Goal: Task Accomplishment & Management: Use online tool/utility

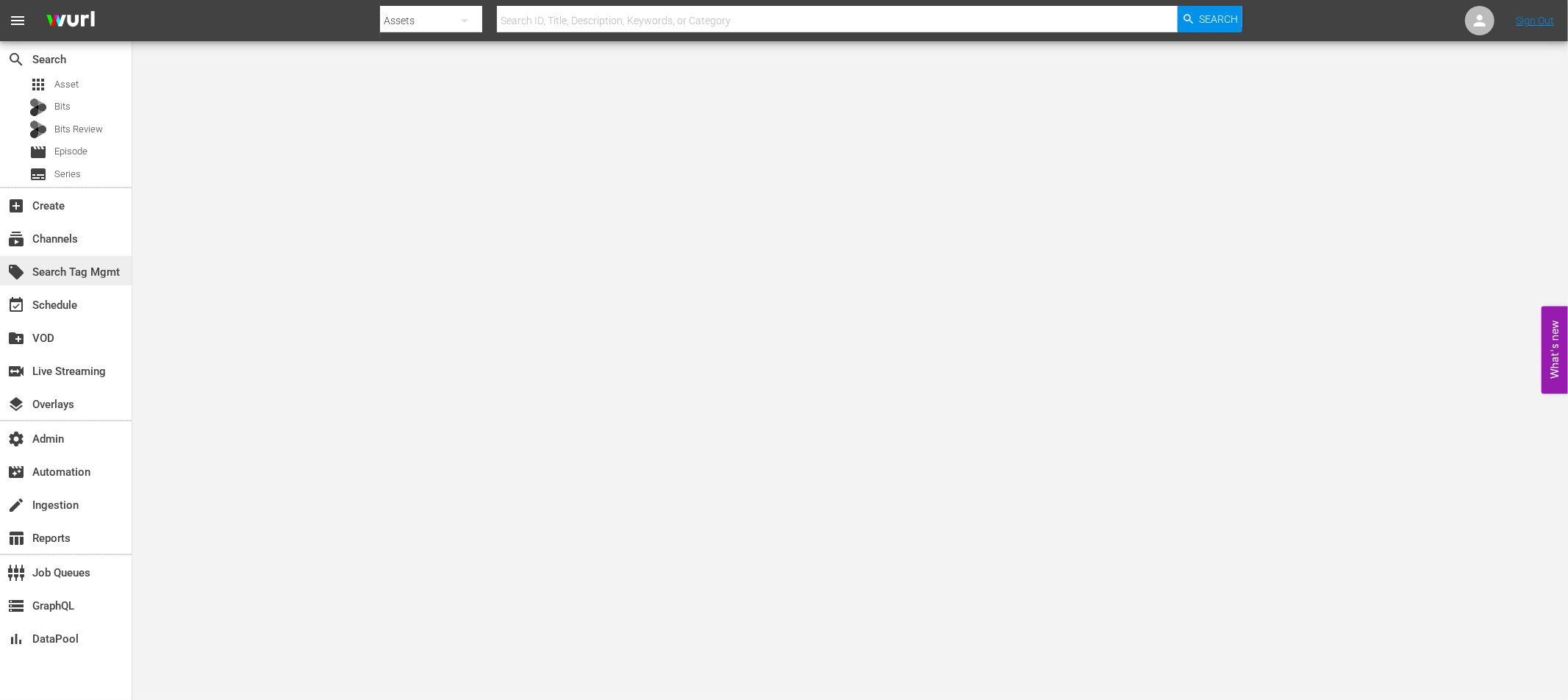
click at [70, 273] on div "local_offer Search Tag Mgmt" at bounding box center [41, 270] width 82 height 14
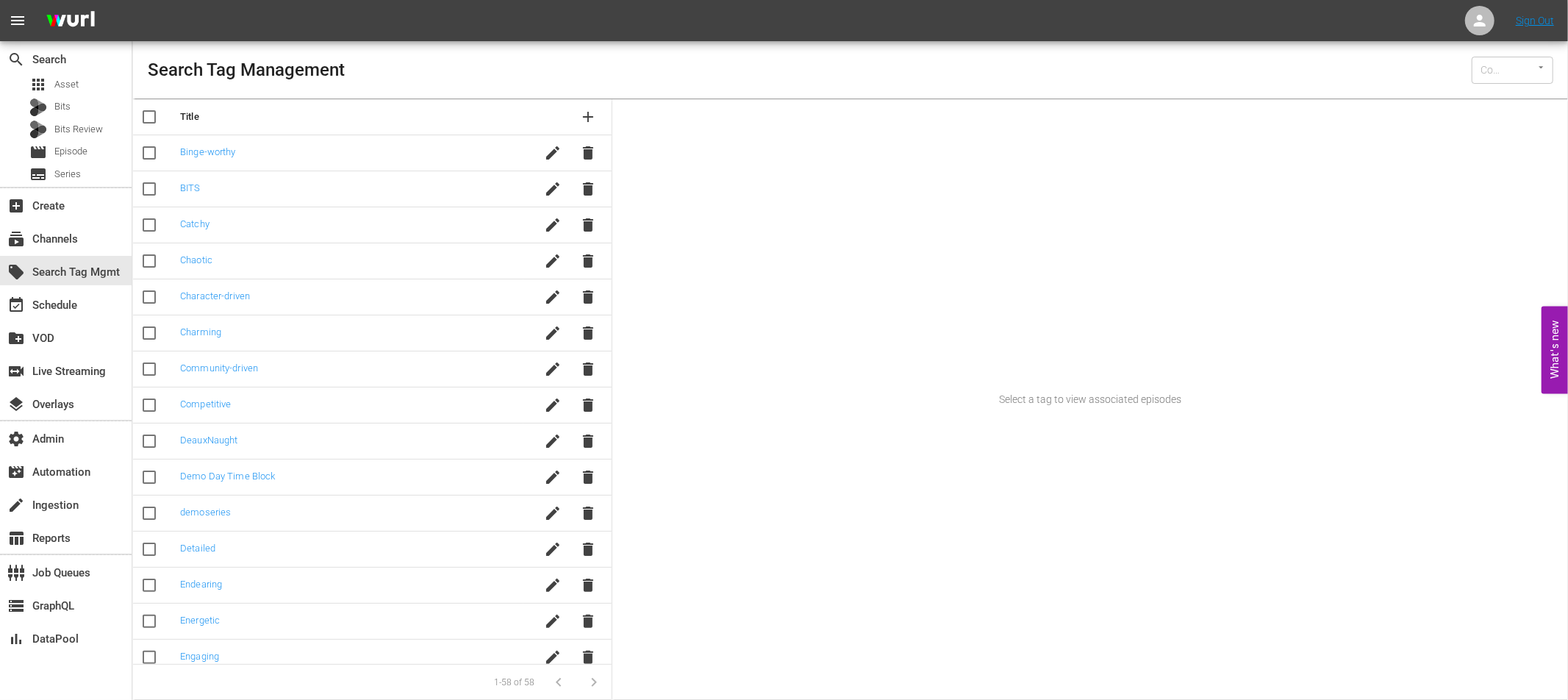
type input "[PERSON_NAME] (15)"
click at [1474, 20] on icon at bounding box center [1480, 20] width 17 height 17
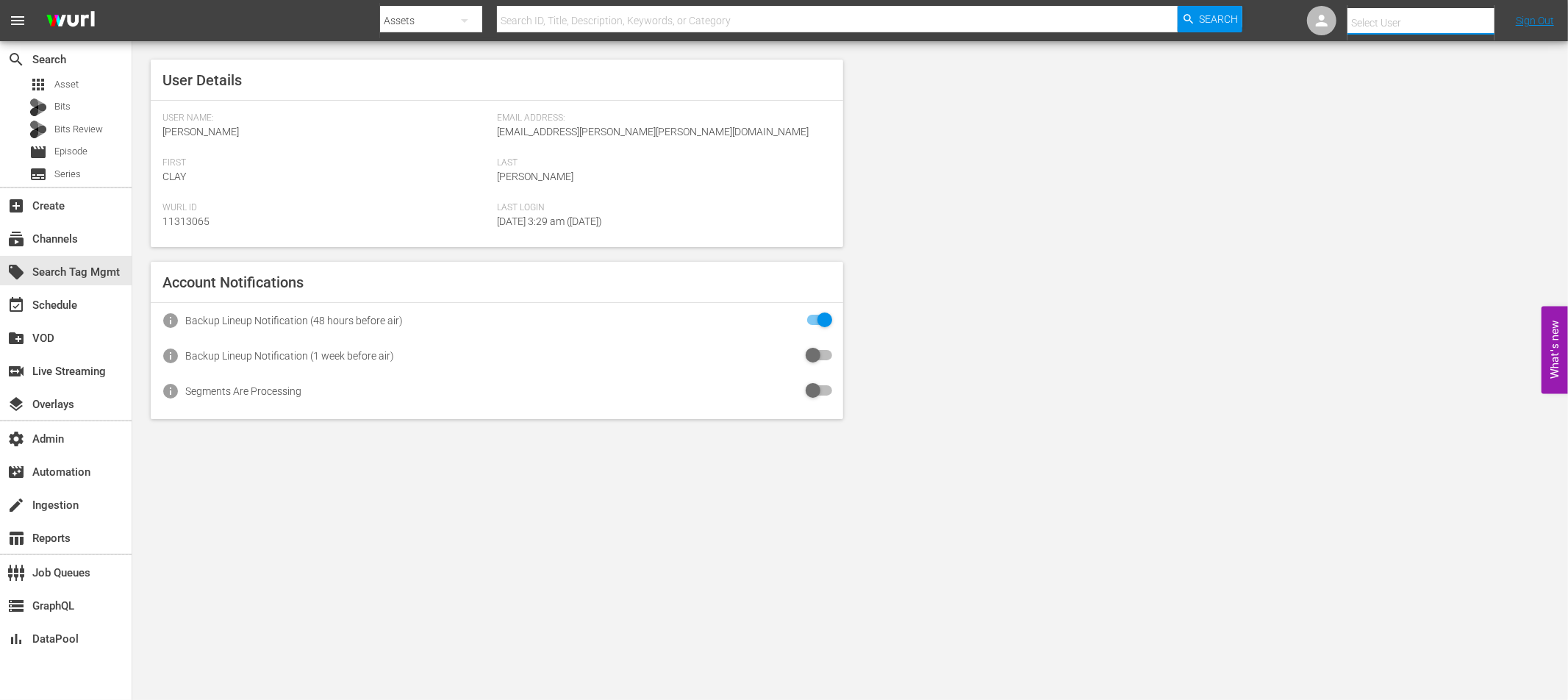
click at [1369, 20] on input "text" at bounding box center [1442, 22] width 188 height 36
paste input "[EMAIL_ADDRESS][PERSON_NAME][DOMAIN_NAME]"
click at [1361, 57] on div "[PERSON_NAME] <[EMAIL_ADDRESS][PERSON_NAME][DOMAIN_NAME]>" at bounding box center [1410, 63] width 230 height 36
type input "Alessandra Prencipe Sysdata (11314724)"
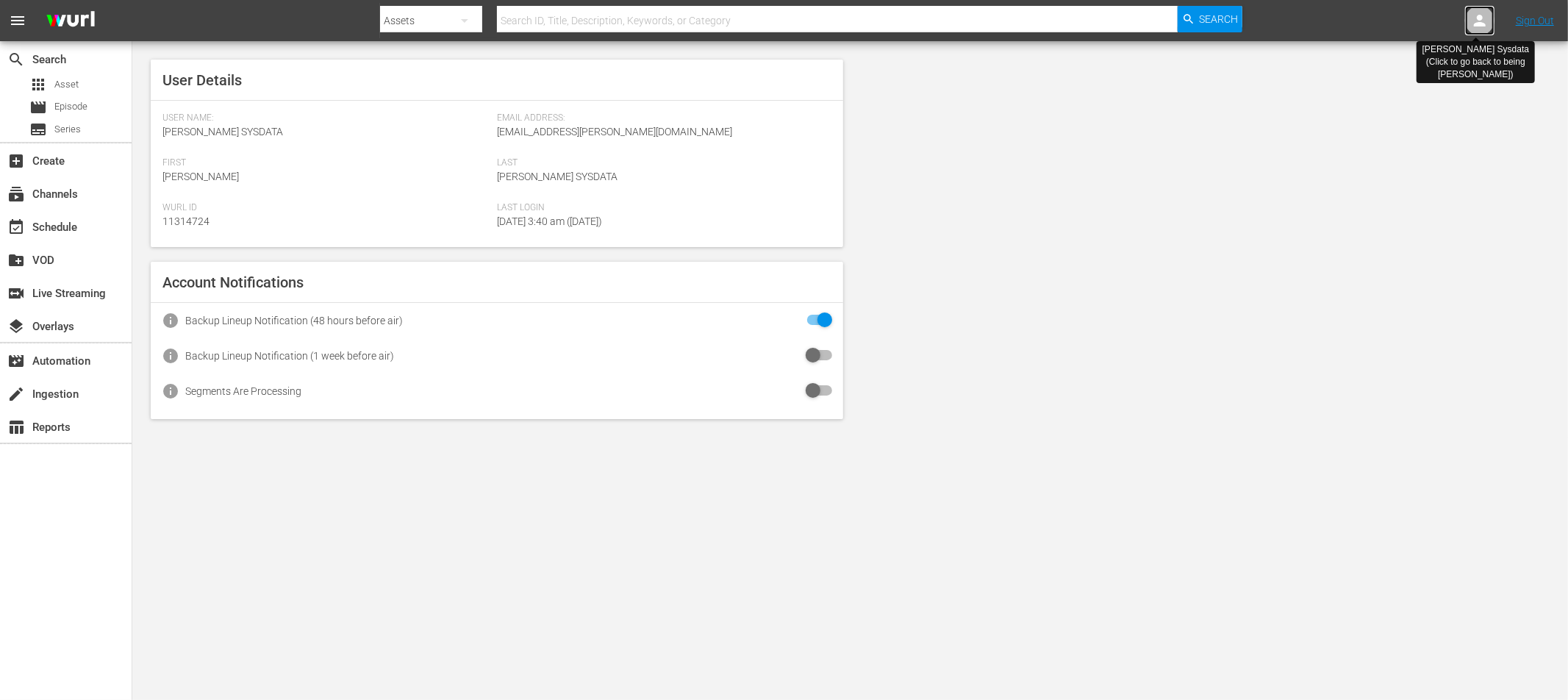
click at [1484, 16] on icon at bounding box center [1480, 20] width 17 height 17
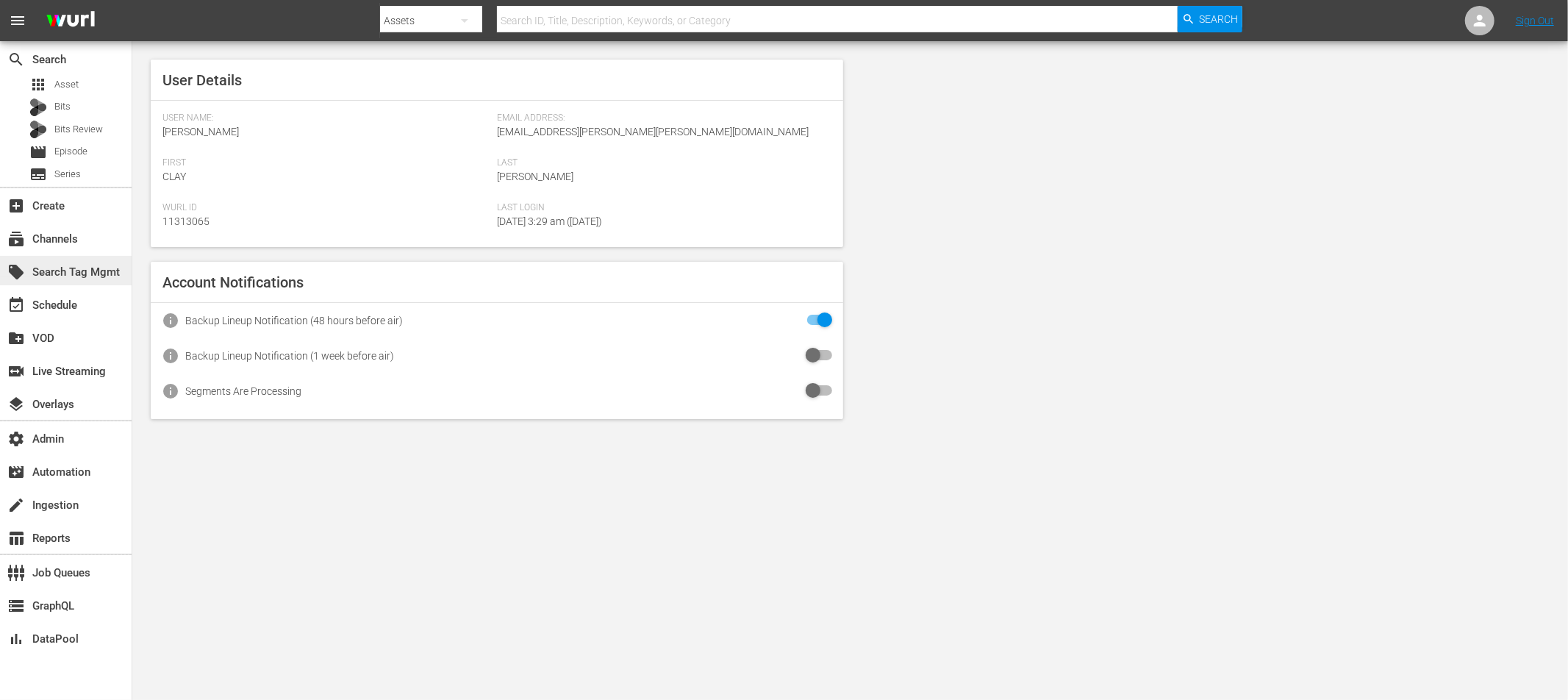
click at [82, 271] on div "local_offer Search Tag Mgmt" at bounding box center [41, 270] width 82 height 14
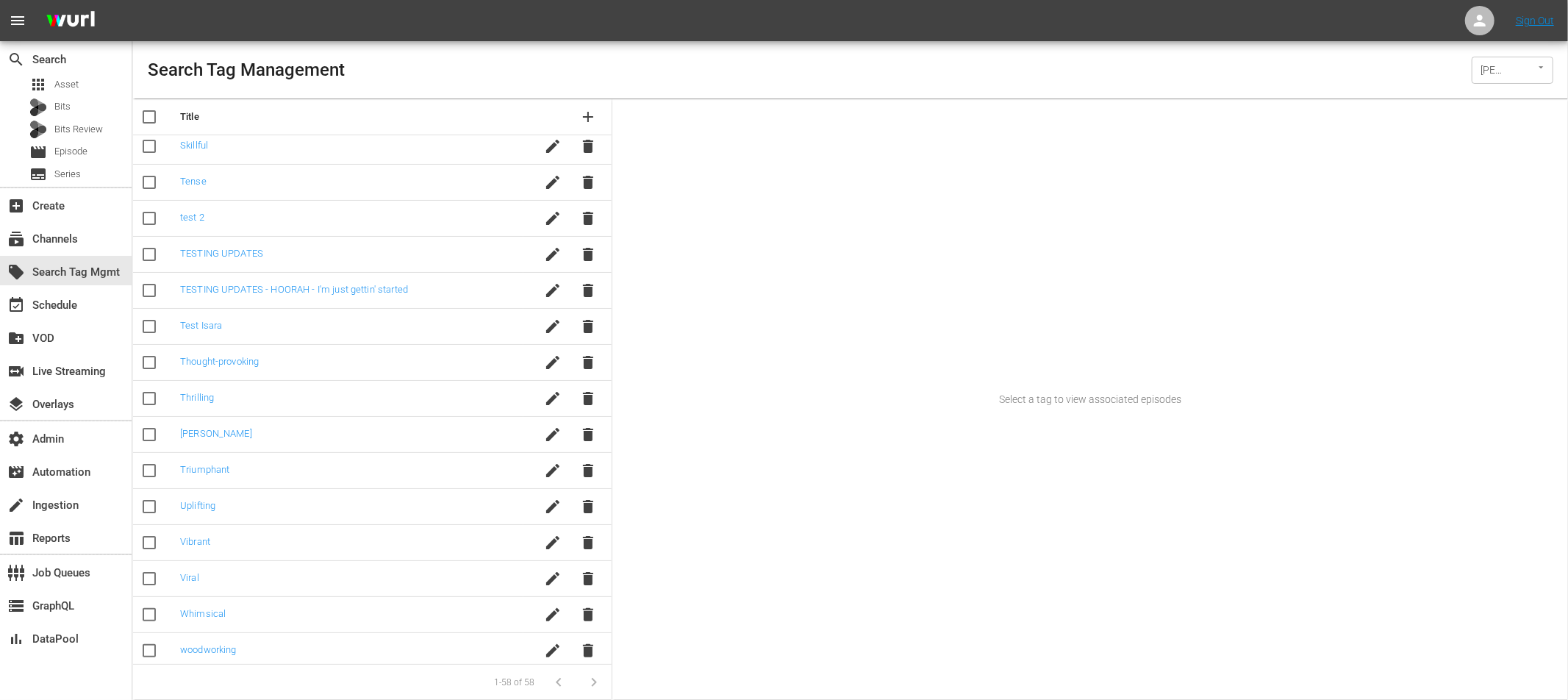
scroll to position [1565, 0]
click at [1545, 70] on icon "Open" at bounding box center [1541, 67] width 11 height 11
click at [1509, 108] on li "Sysdata S.p.A. (388)" at bounding box center [1512, 108] width 82 height 31
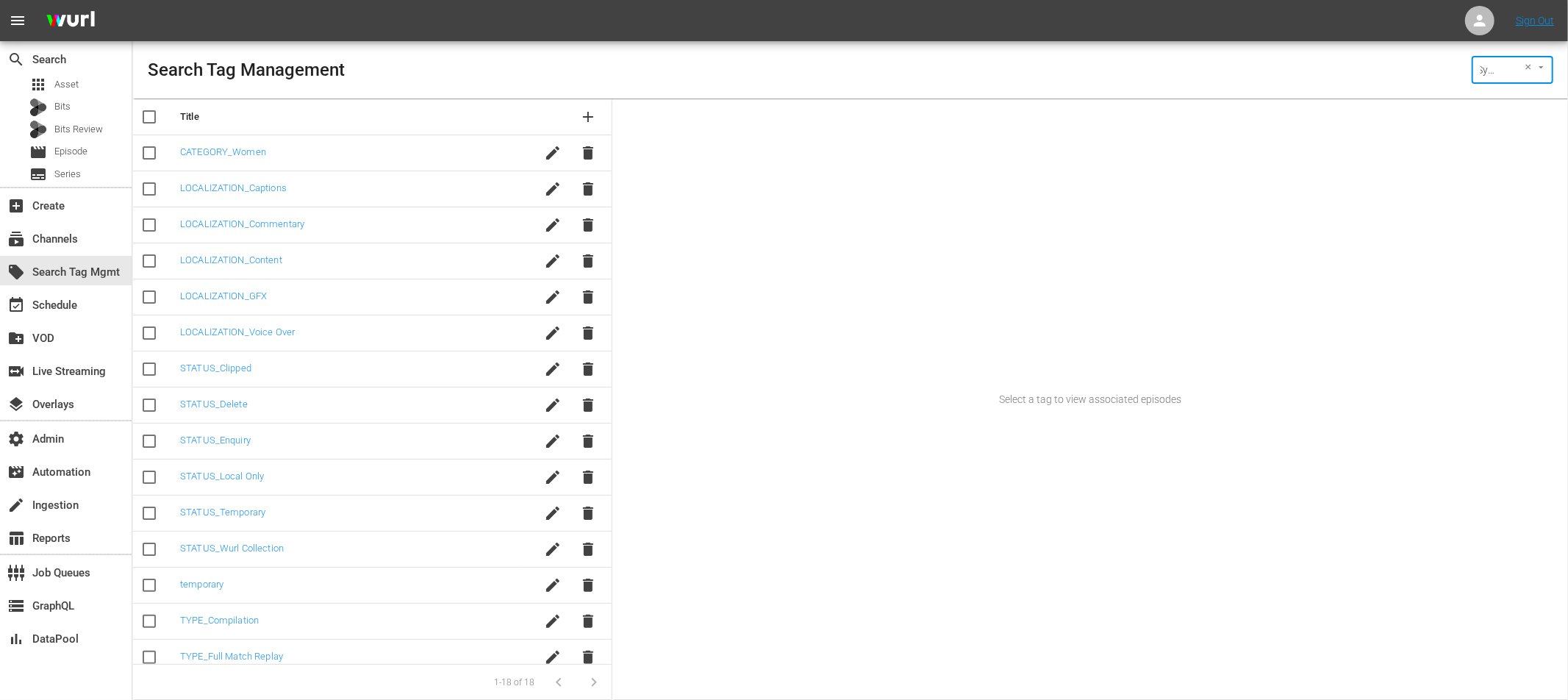
type input "Sysdata S.p.A. (388)"
